Goal: Navigation & Orientation: Find specific page/section

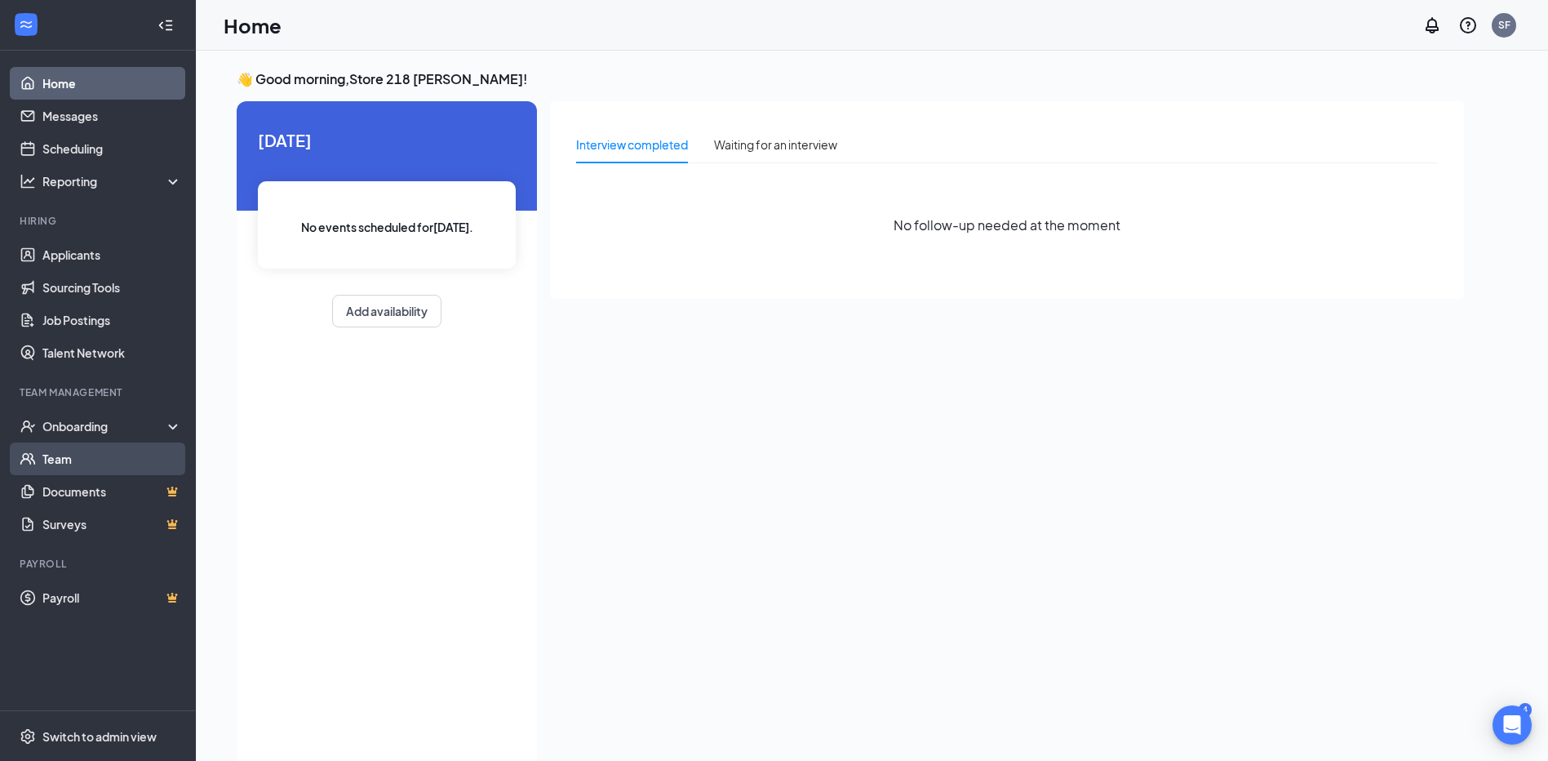
click at [126, 450] on link "Team" at bounding box center [112, 458] width 140 height 33
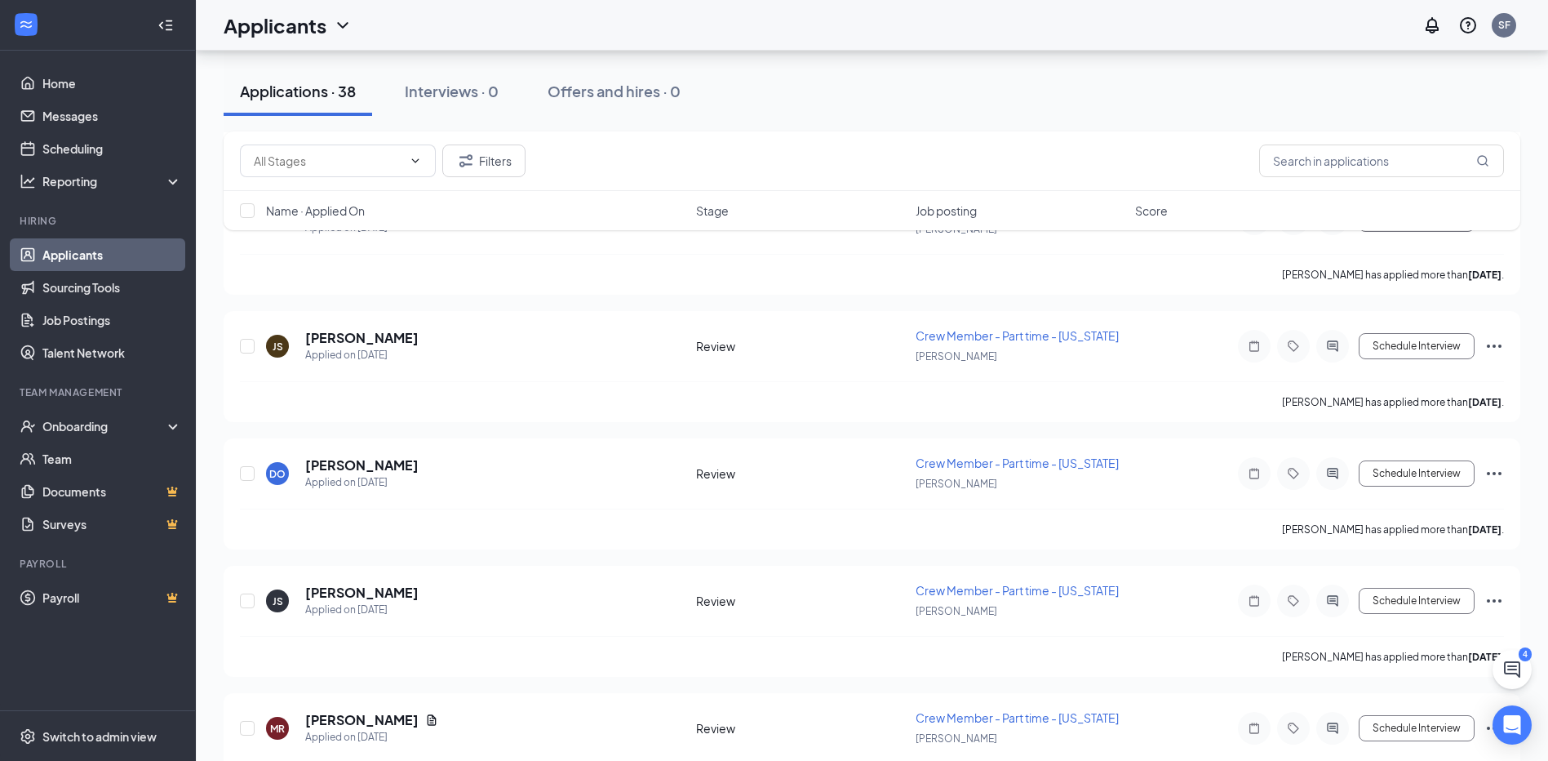
scroll to position [887, 0]
